Goal: Use online tool/utility: Utilize a website feature to perform a specific function

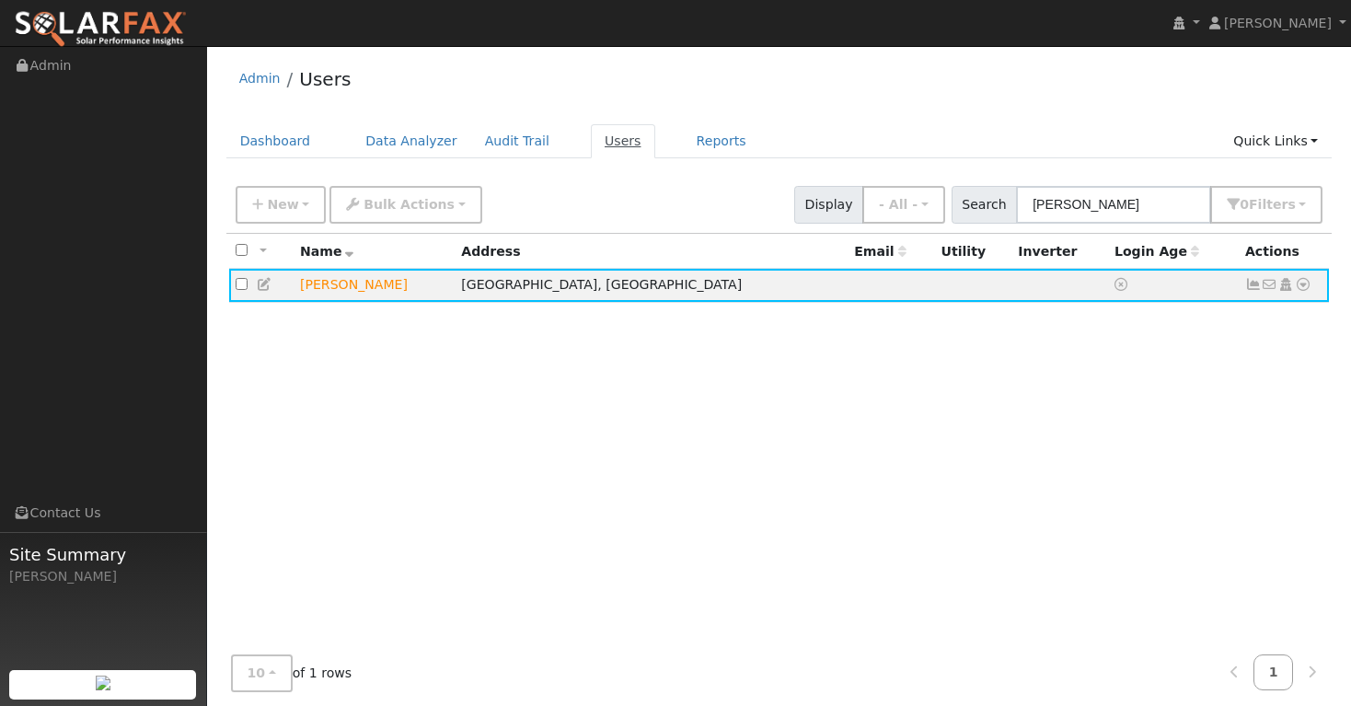
click at [610, 140] on link "Users" at bounding box center [623, 141] width 64 height 34
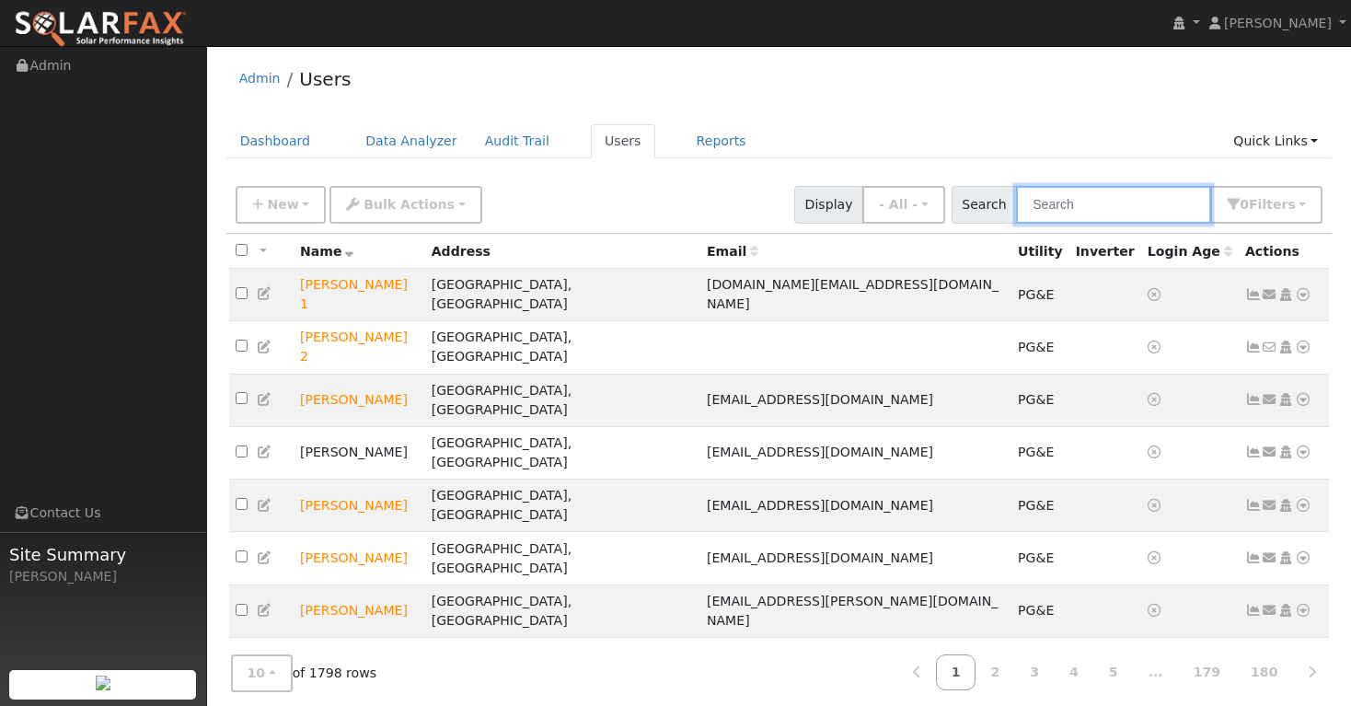
click at [1057, 214] on input "text" at bounding box center [1113, 205] width 195 height 38
paste input "[PERSON_NAME]"
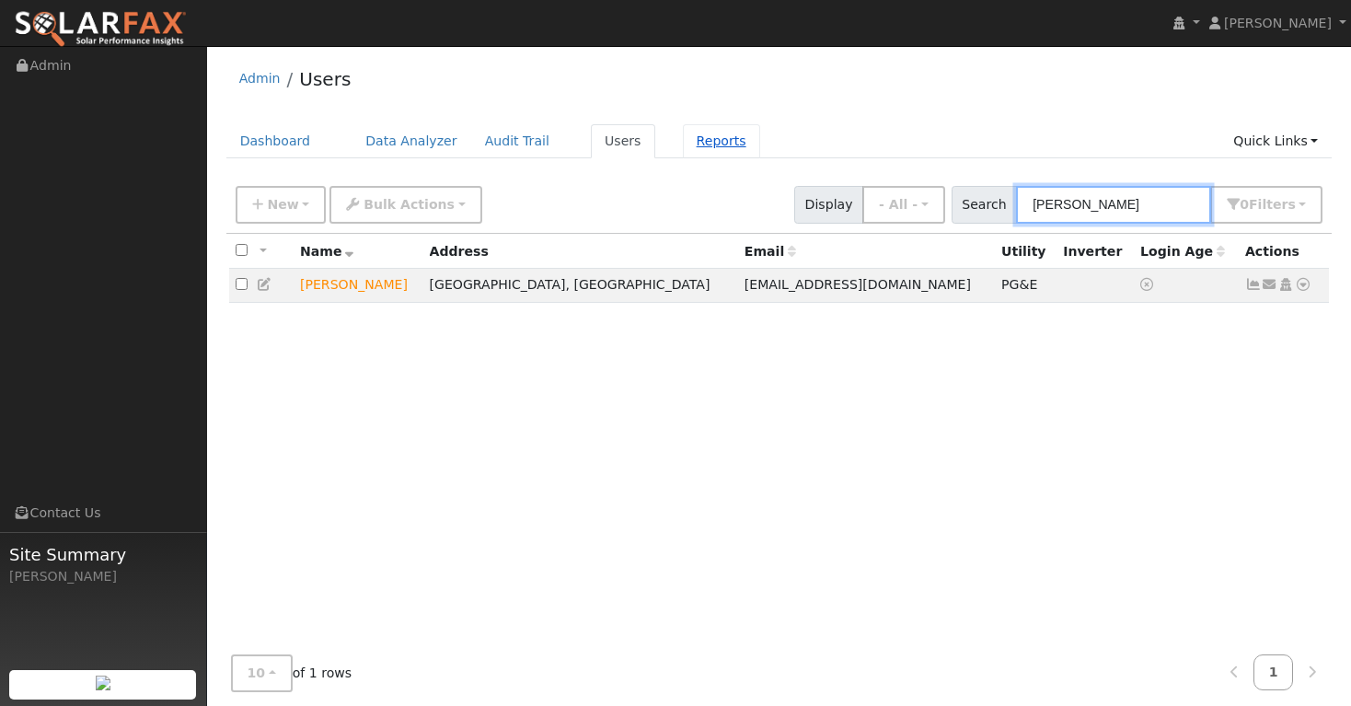
type input "[PERSON_NAME]"
click at [685, 140] on link "Reports" at bounding box center [721, 141] width 77 height 34
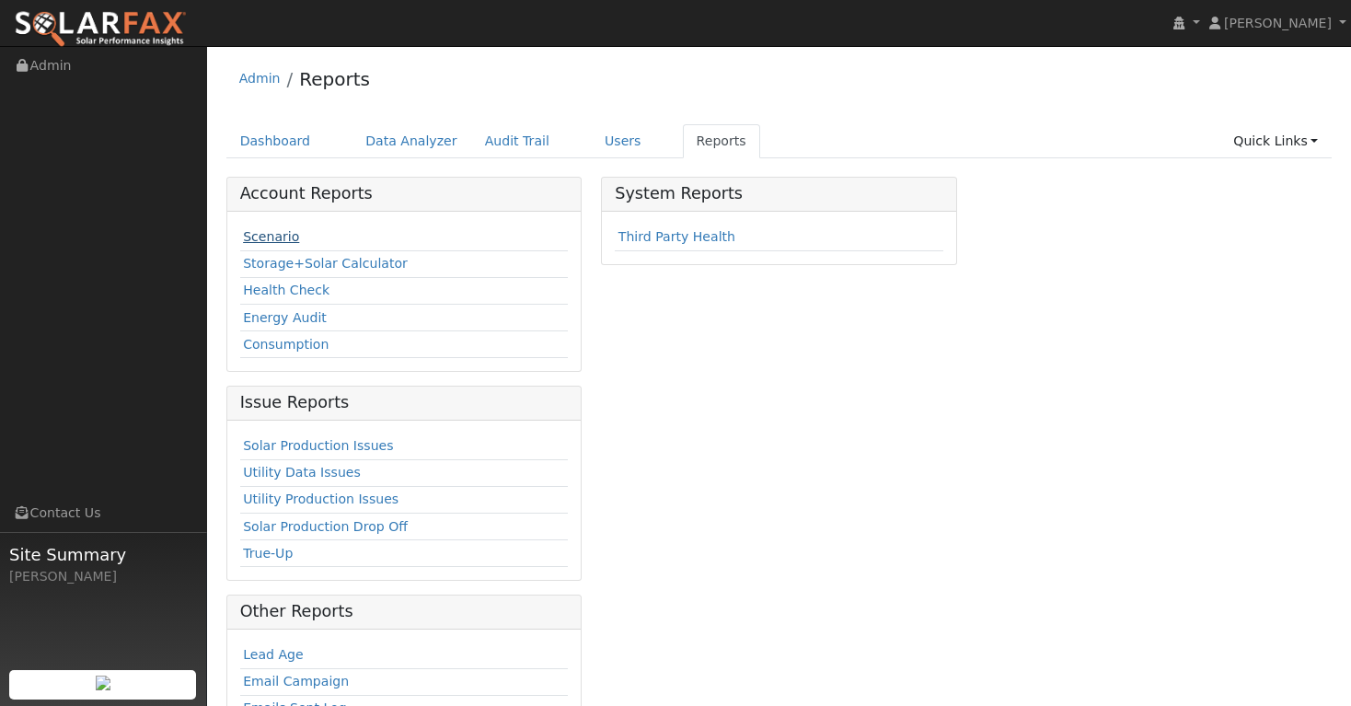
click at [262, 237] on link "Scenario" at bounding box center [271, 236] width 56 height 15
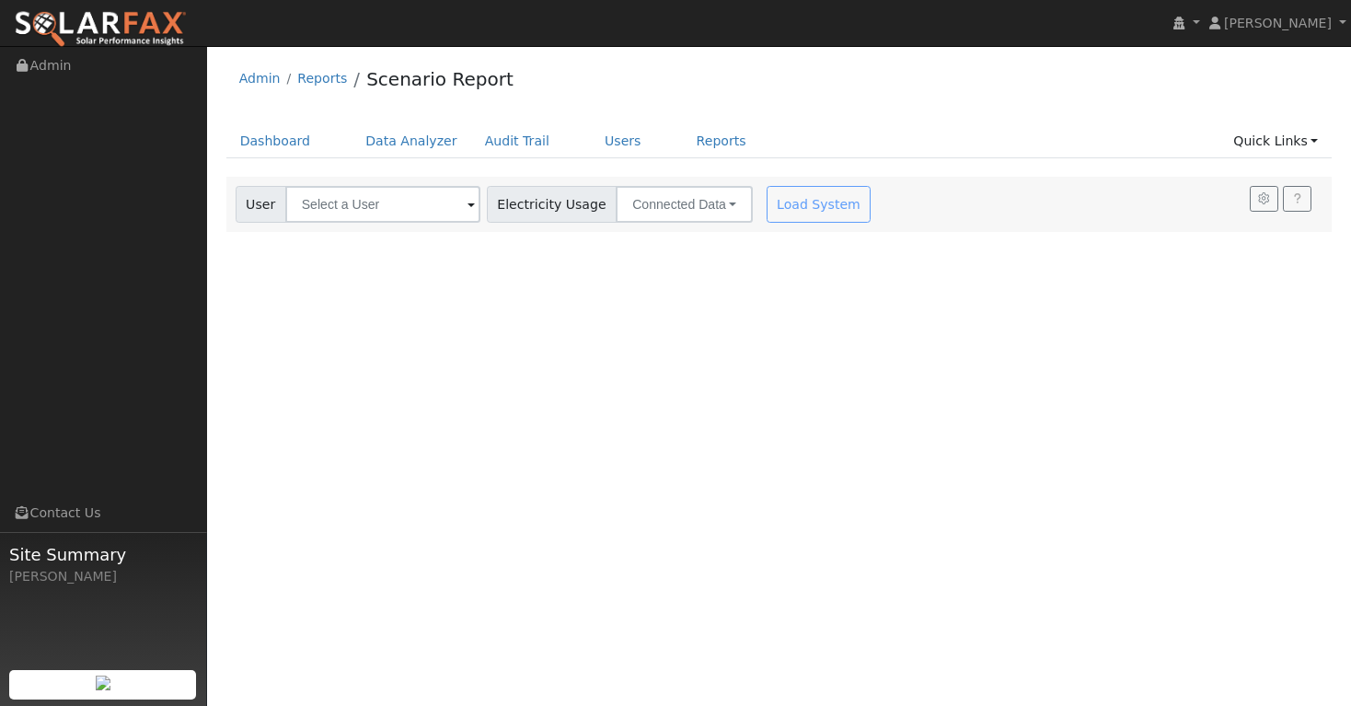
click at [467, 209] on span at bounding box center [470, 205] width 7 height 21
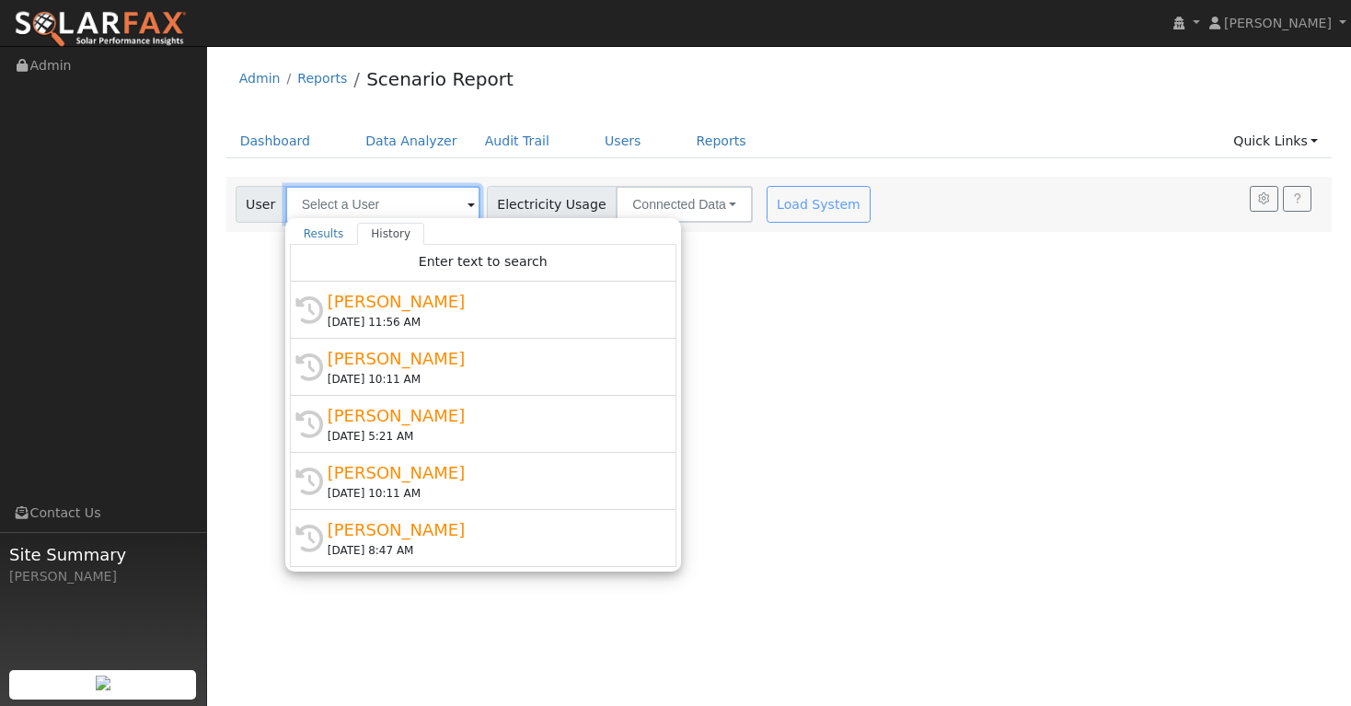
paste input "[PERSON_NAME]"
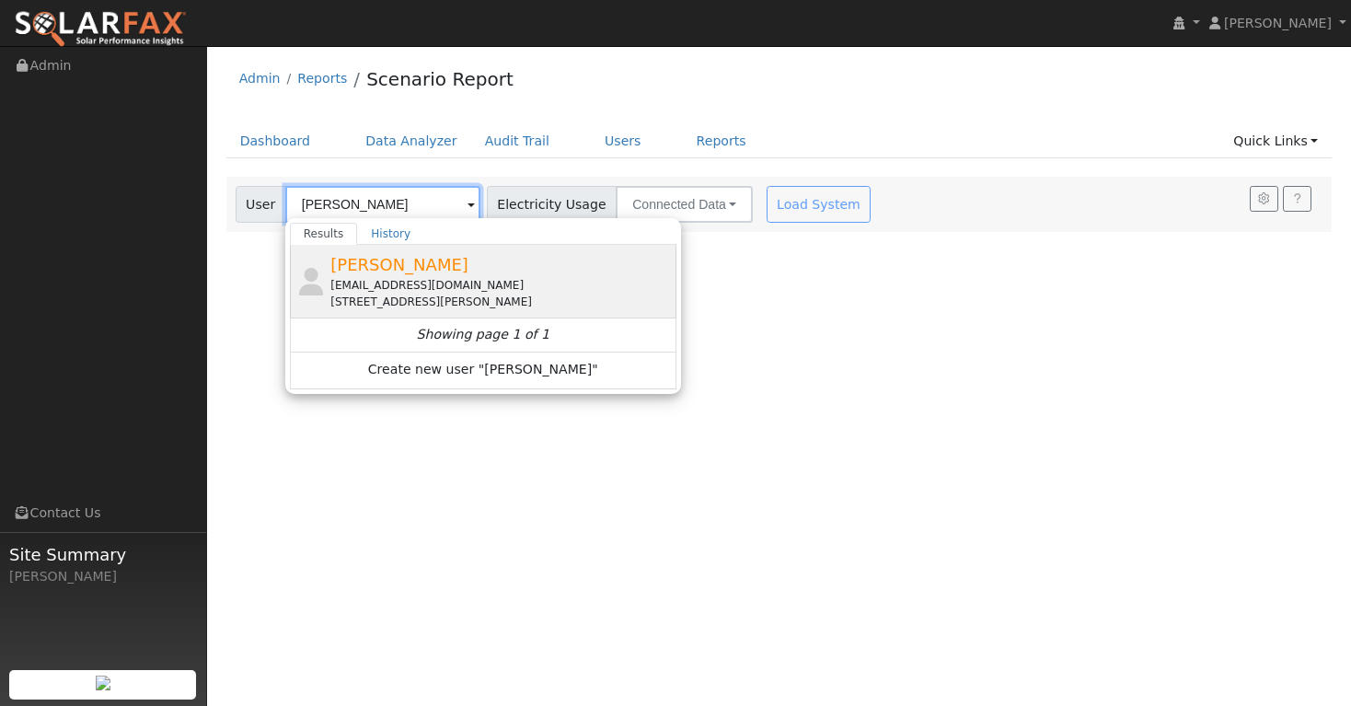
type input "[PERSON_NAME]"
click at [422, 287] on div "[EMAIL_ADDRESS][DOMAIN_NAME]" at bounding box center [500, 285] width 341 height 17
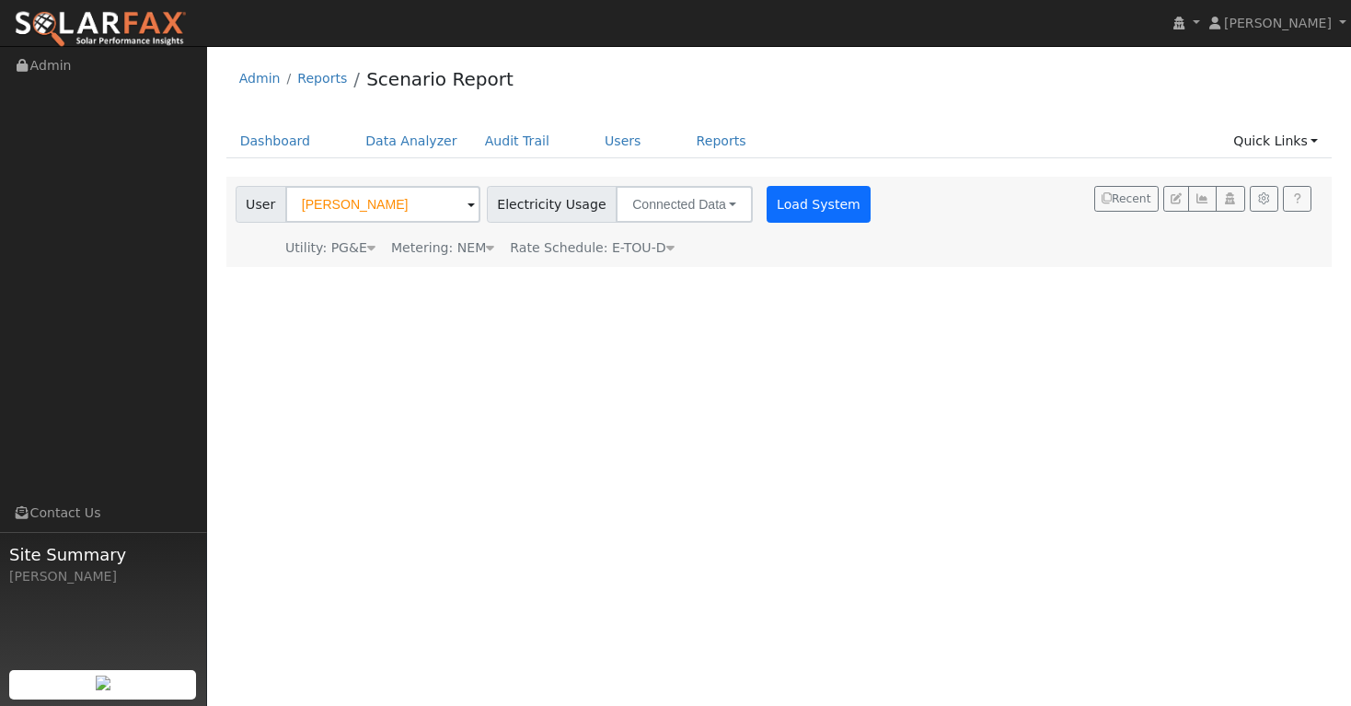
click at [787, 209] on button "Load System" at bounding box center [819, 204] width 105 height 37
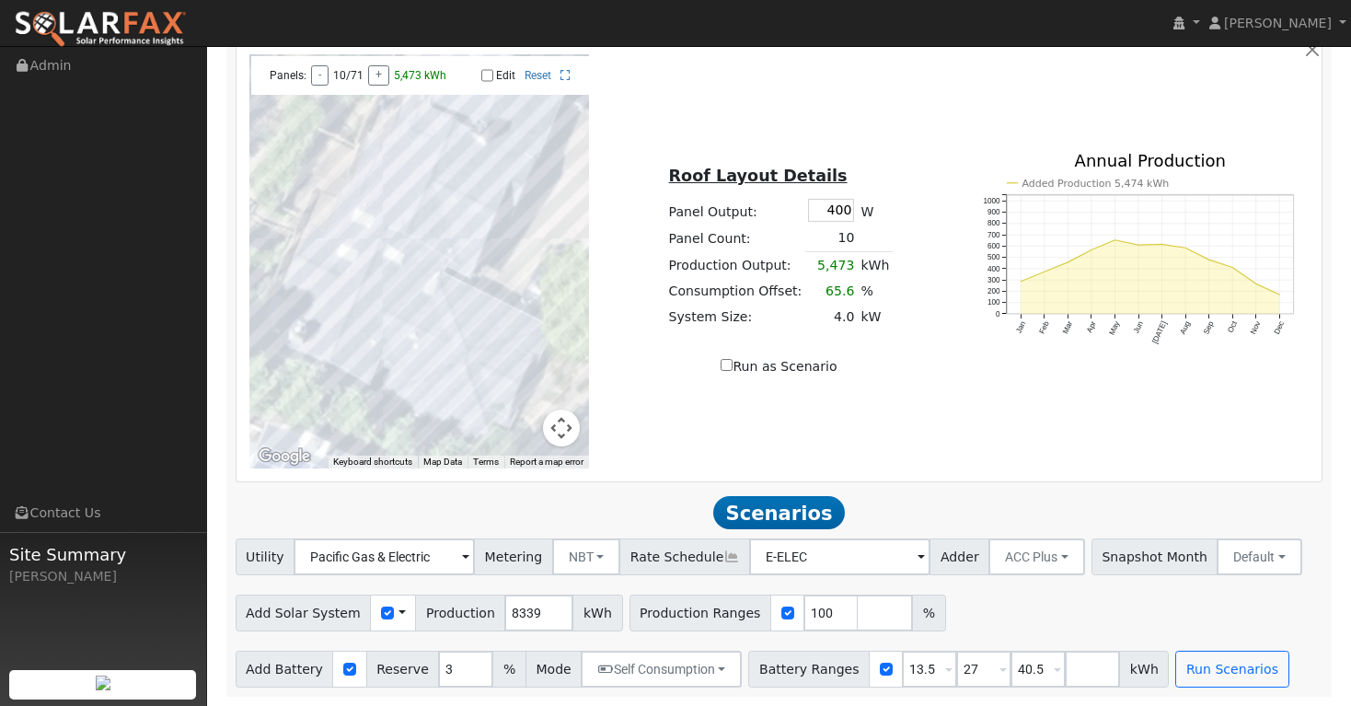
scroll to position [1030, 0]
click at [1230, 668] on button "Run Scenarios" at bounding box center [1231, 669] width 113 height 37
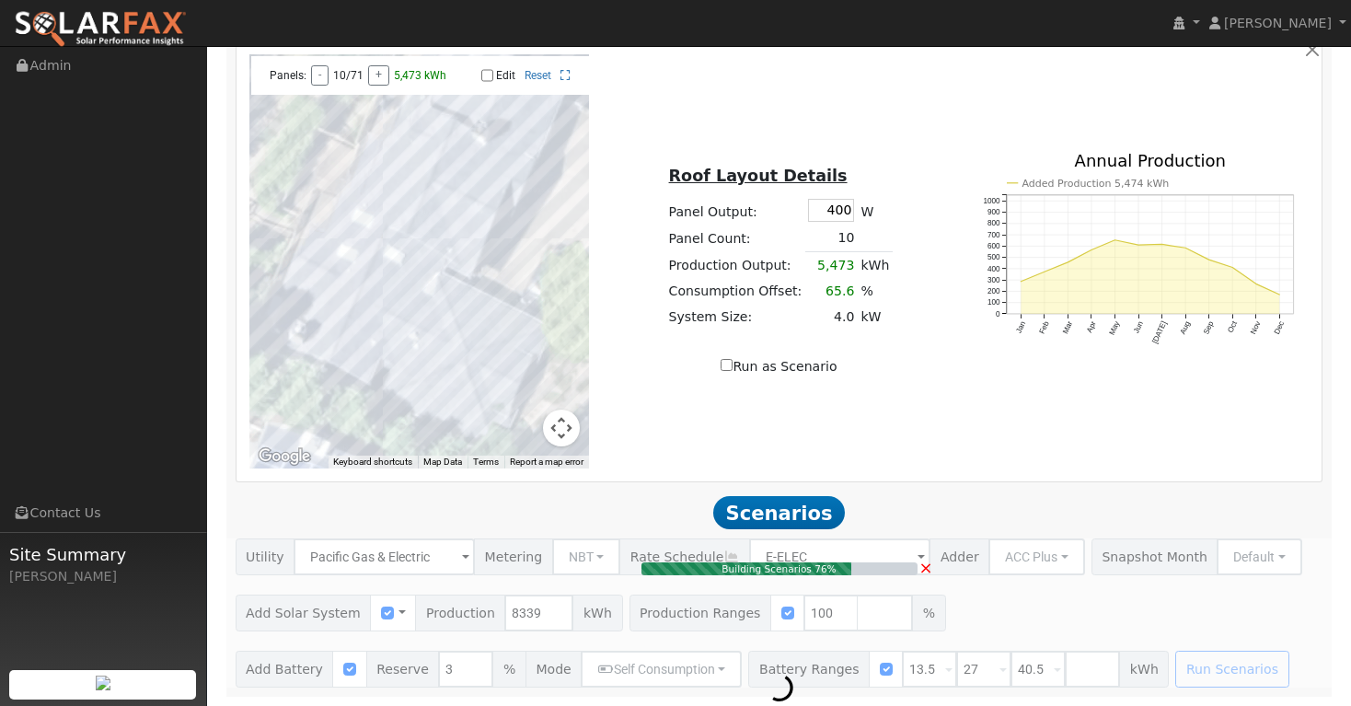
type input "5.6"
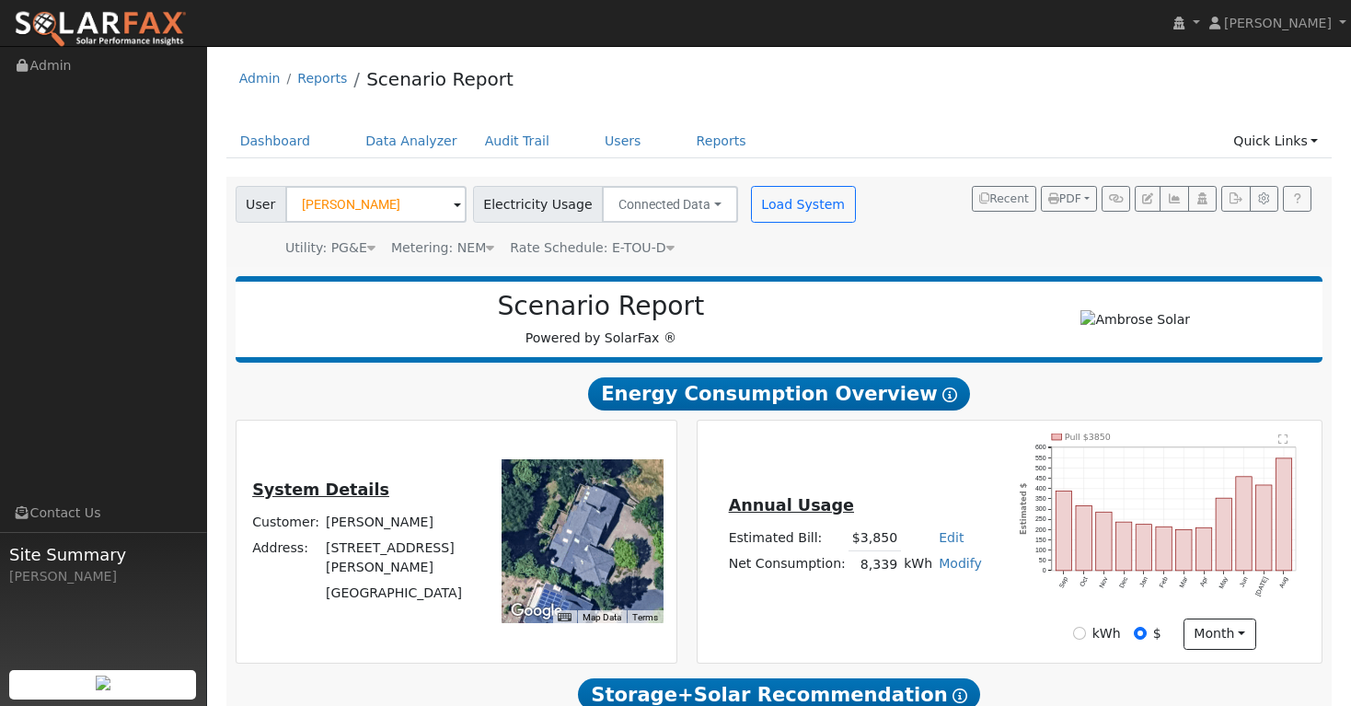
scroll to position [0, 0]
click at [711, 201] on button "Connected Data" at bounding box center [670, 204] width 136 height 37
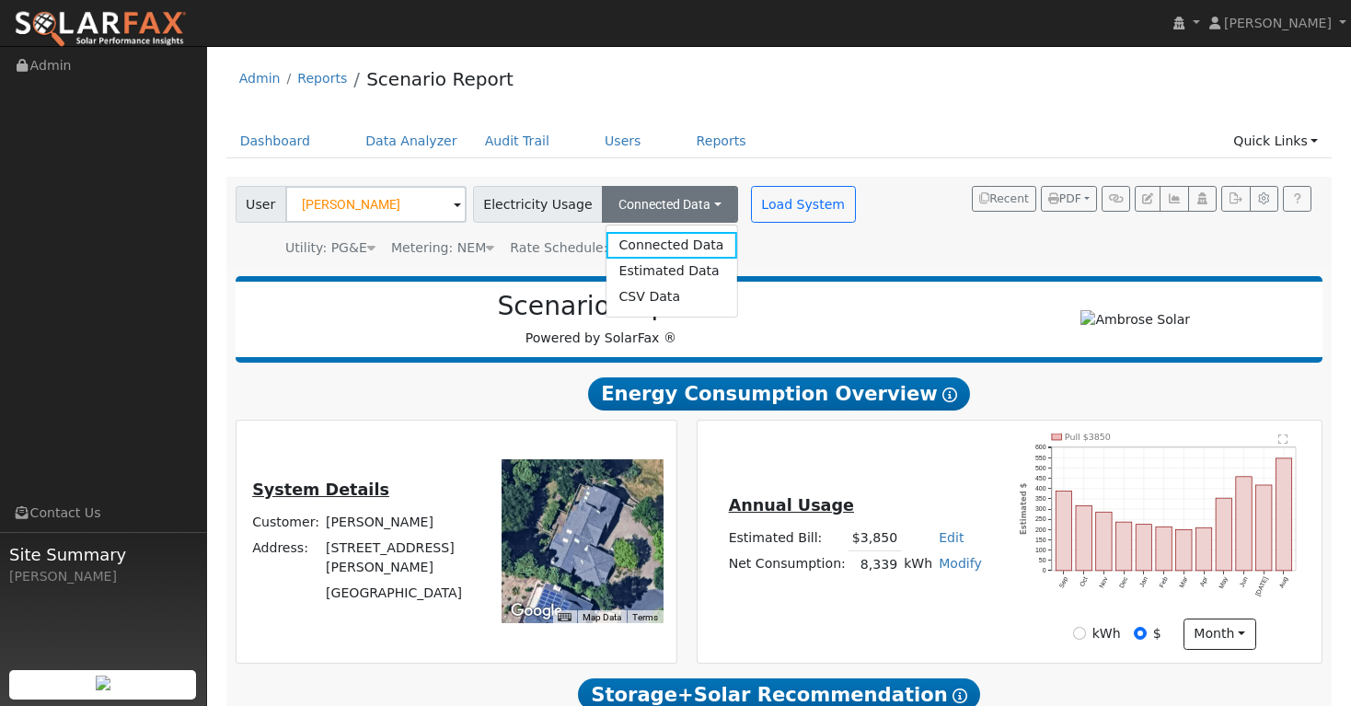
click at [916, 236] on div "User [PERSON_NAME] Account Default Account Default Account [STREET_ADDRESS][PER…" at bounding box center [776, 218] width 1088 height 78
